Goal: Navigation & Orientation: Find specific page/section

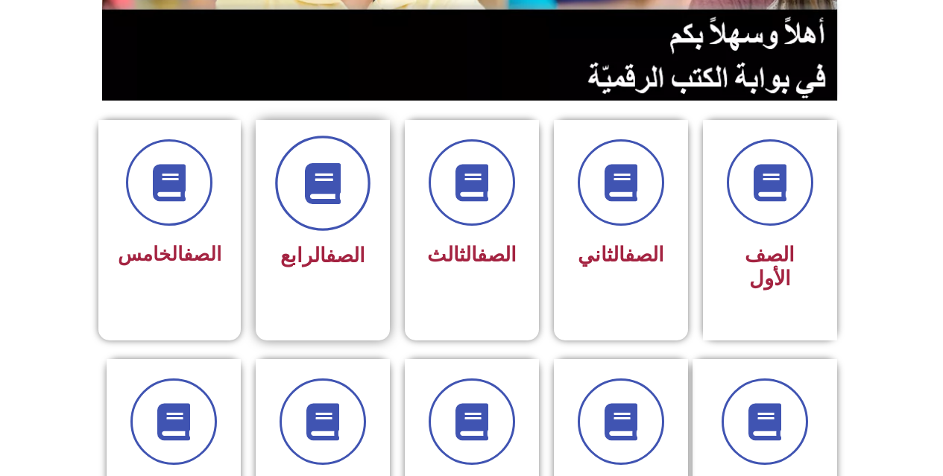
scroll to position [373, 0]
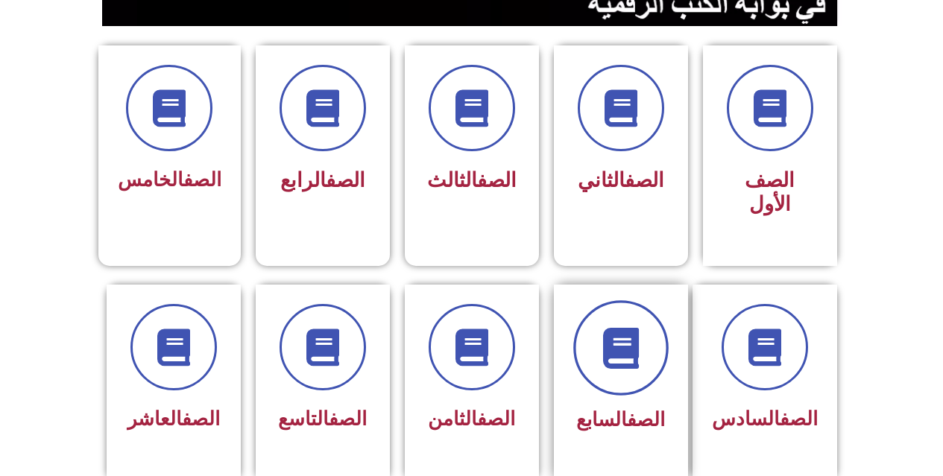
click at [610, 354] on span at bounding box center [620, 347] width 95 height 95
